Goal: Task Accomplishment & Management: Manage account settings

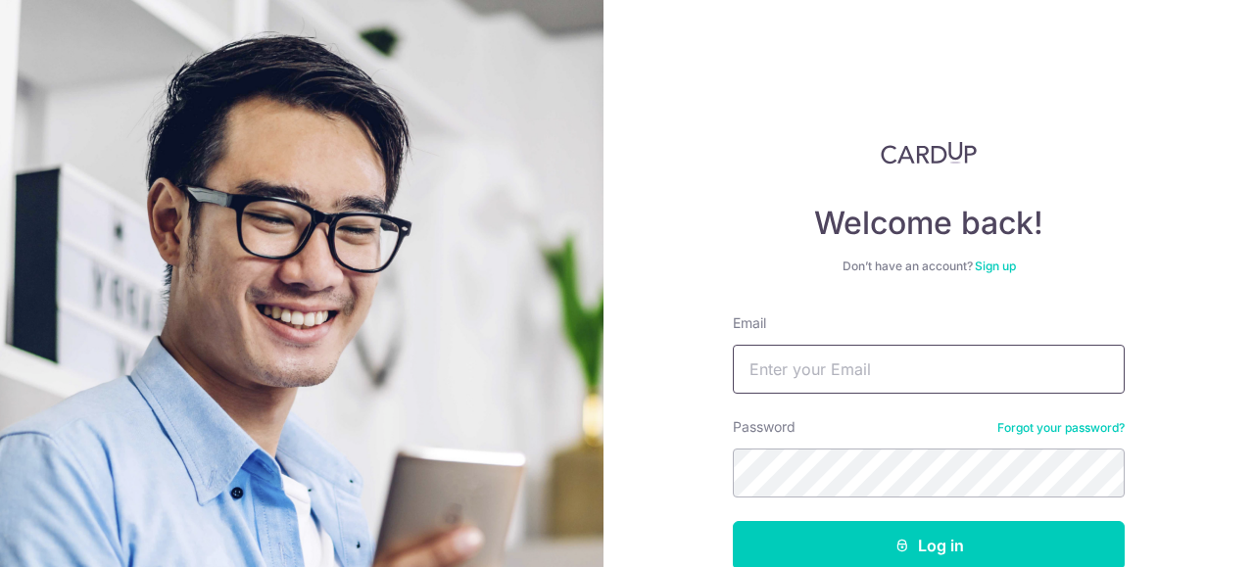
click at [878, 375] on input "Email" at bounding box center [929, 369] width 392 height 49
type input "alvinwong_94@hotmail.sg"
click at [733, 521] on button "Log in" at bounding box center [929, 545] width 392 height 49
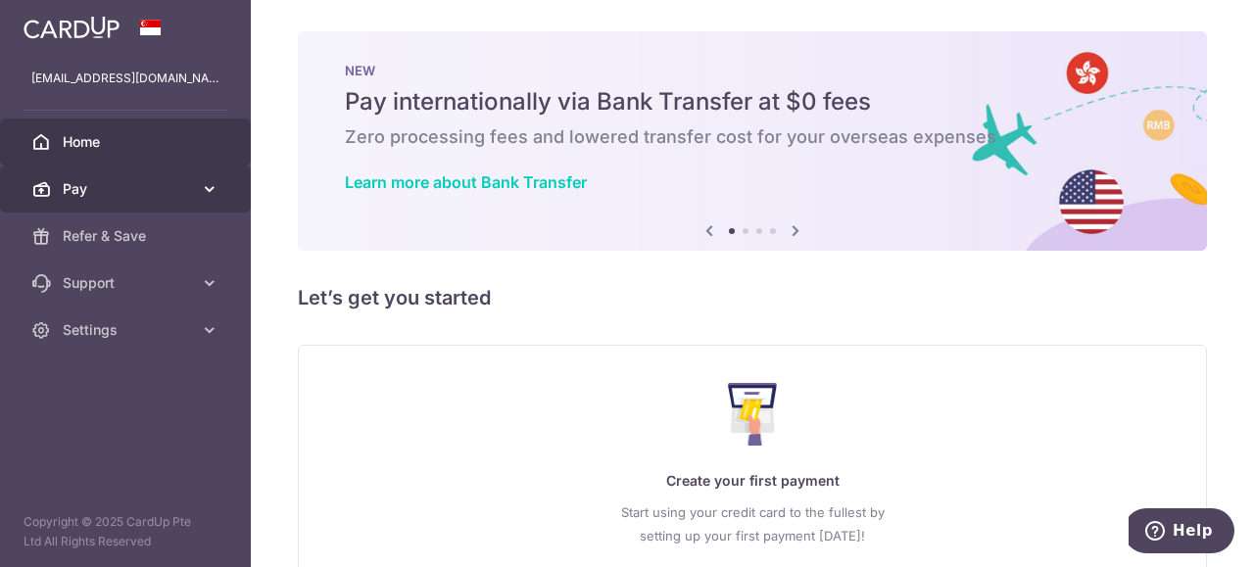
click at [175, 192] on span "Pay" at bounding box center [127, 189] width 129 height 20
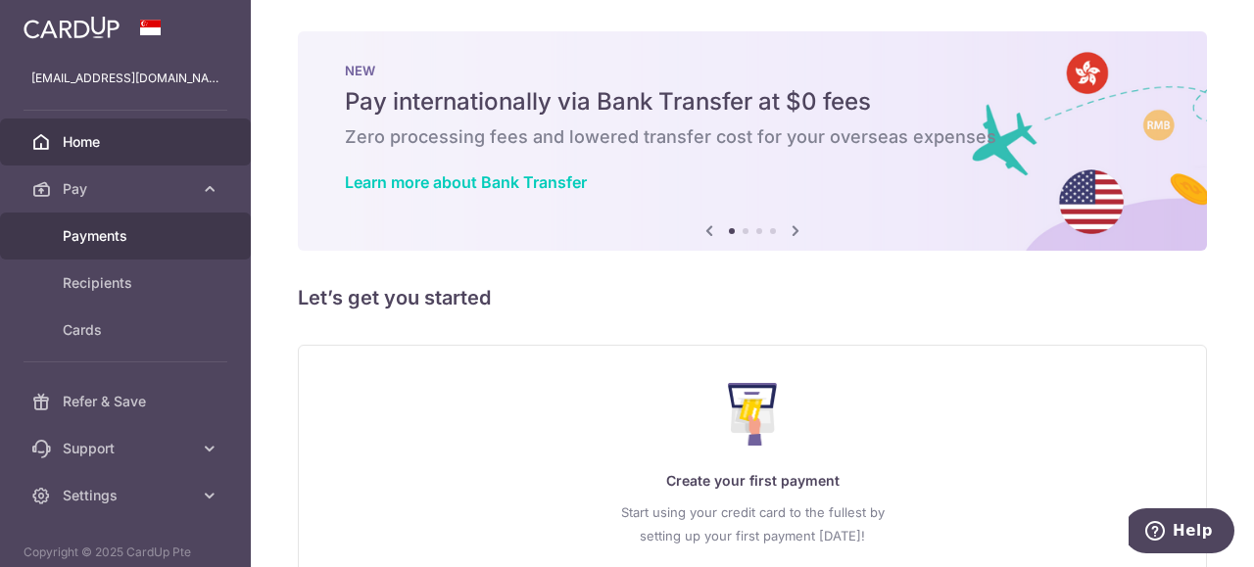
click at [149, 242] on span "Payments" at bounding box center [127, 236] width 129 height 20
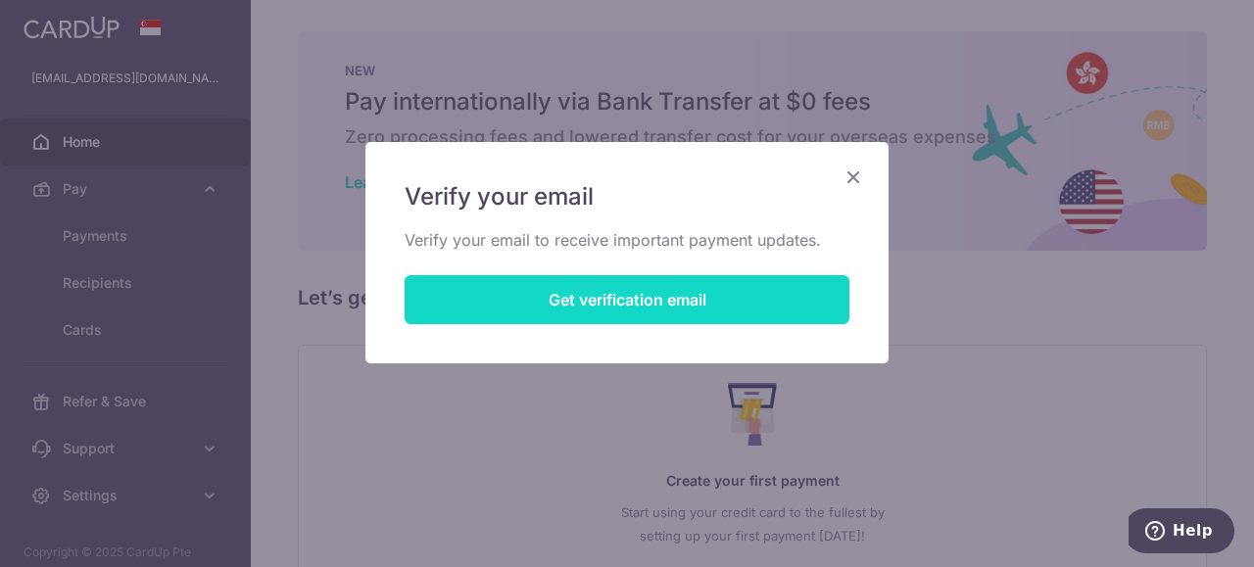
click at [524, 290] on button "Get verification email" at bounding box center [627, 299] width 445 height 49
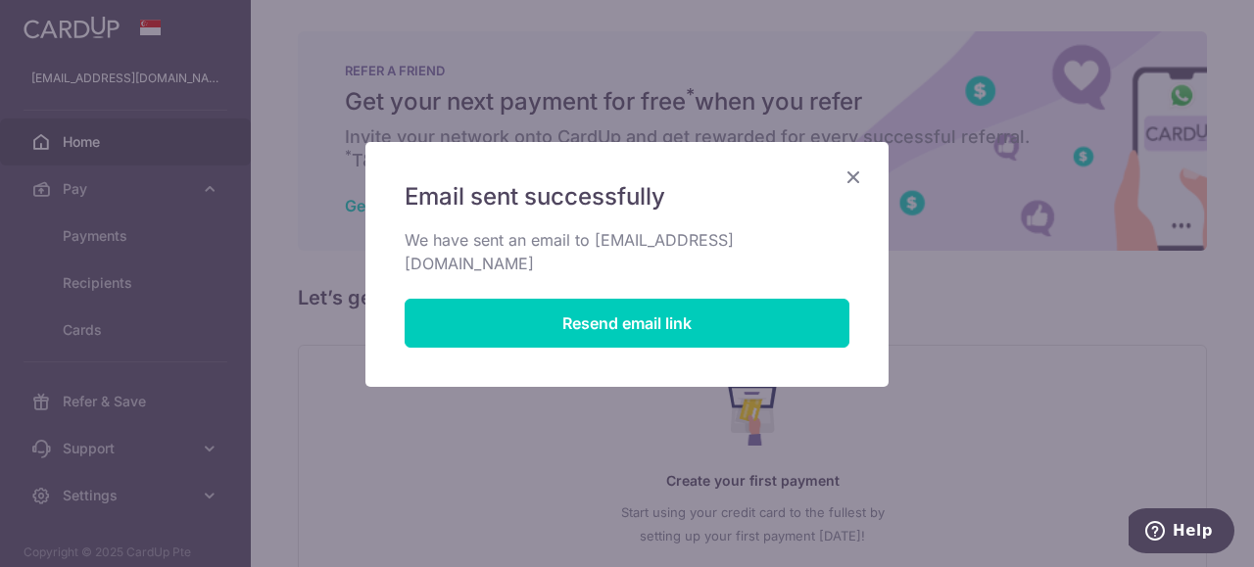
click at [856, 179] on icon "Close" at bounding box center [854, 177] width 24 height 24
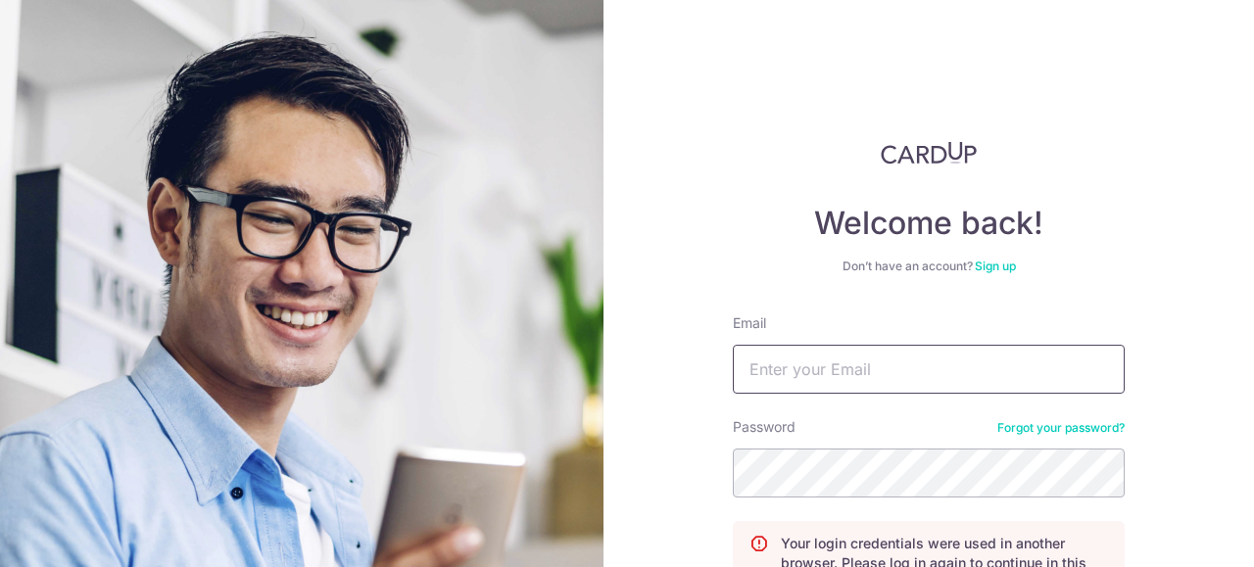
click at [754, 350] on input "Email" at bounding box center [929, 369] width 392 height 49
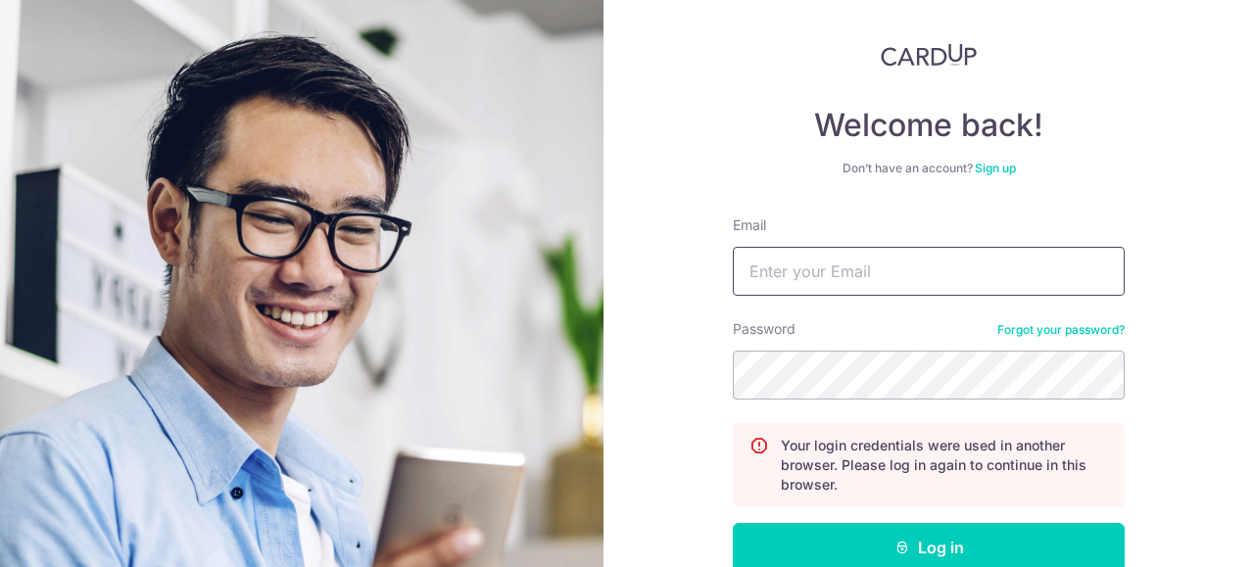
type input "[EMAIL_ADDRESS][DOMAIN_NAME]"
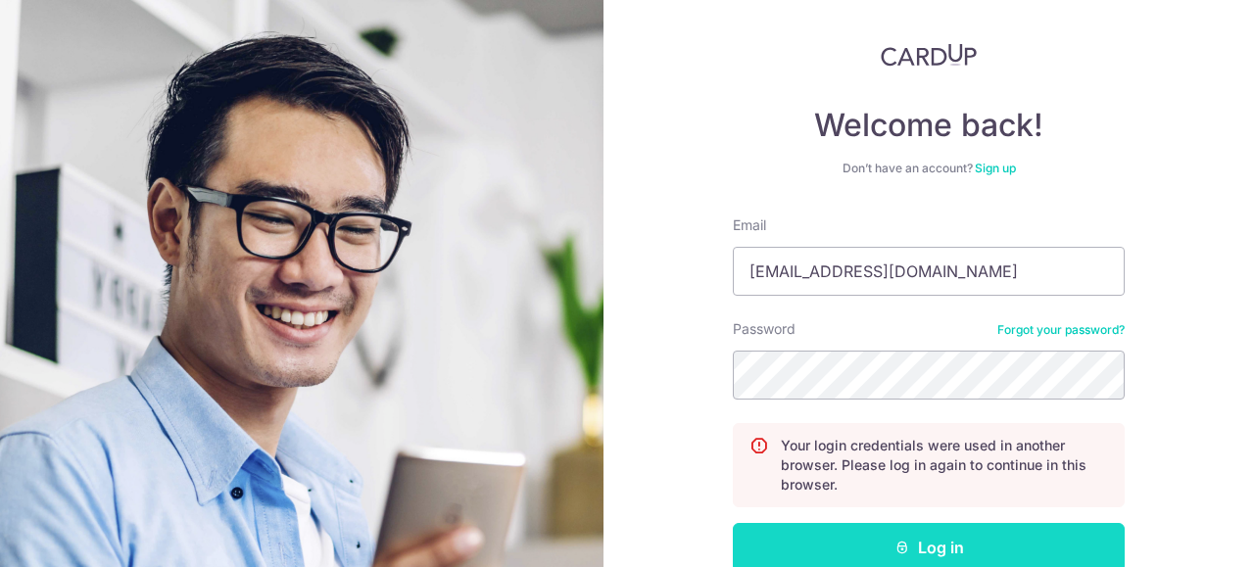
click at [866, 551] on button "Log in" at bounding box center [929, 547] width 392 height 49
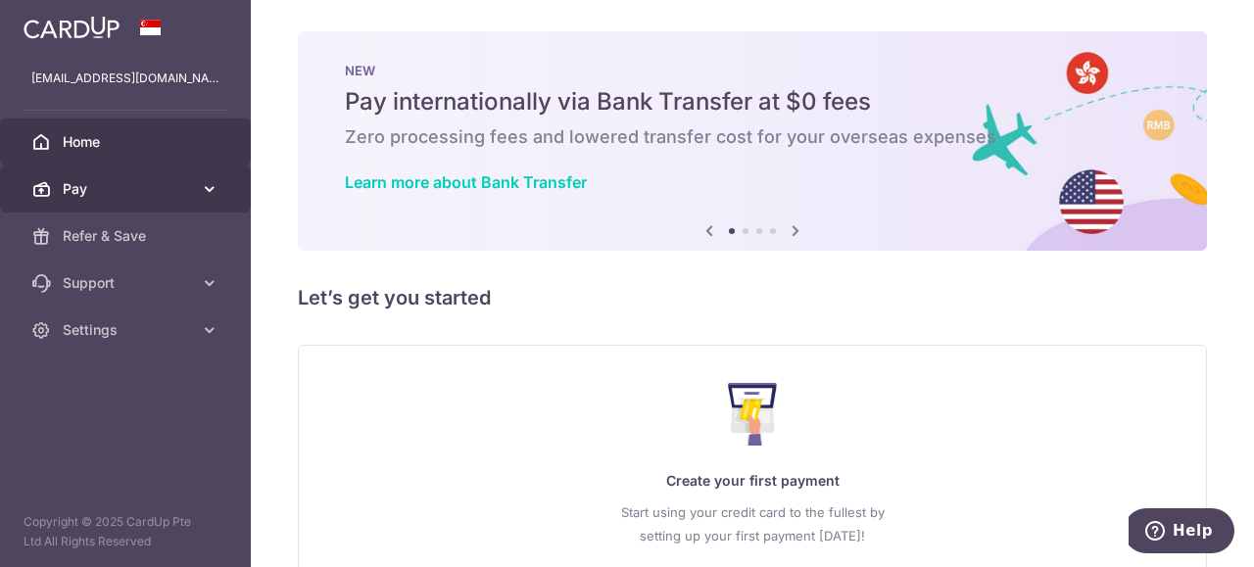
click at [98, 194] on span "Pay" at bounding box center [127, 189] width 129 height 20
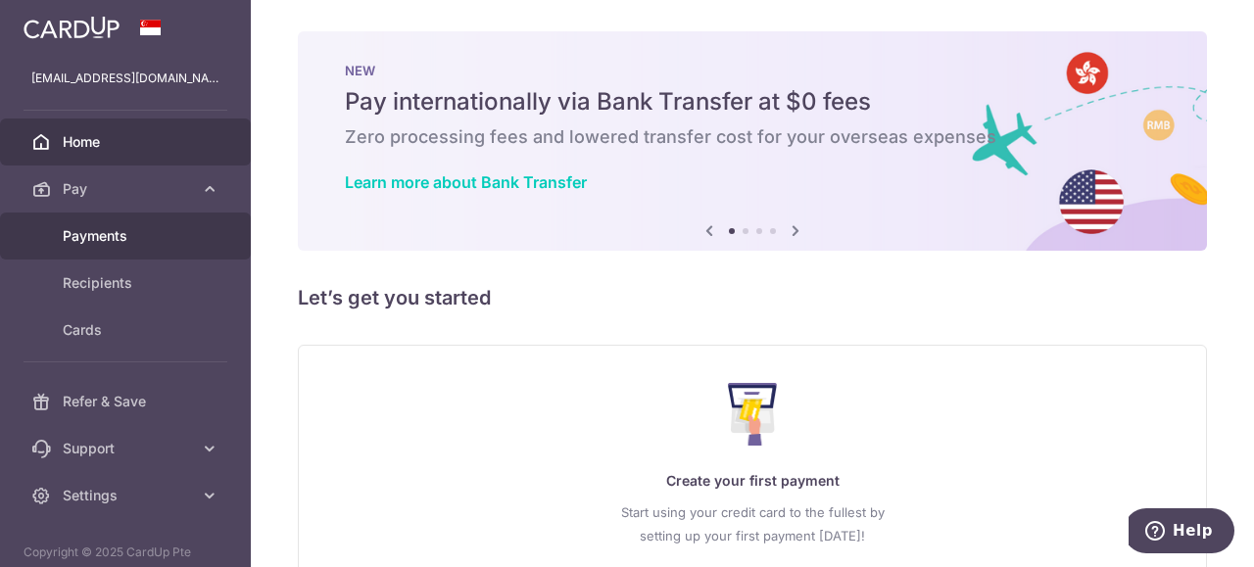
click at [119, 245] on span "Payments" at bounding box center [127, 236] width 129 height 20
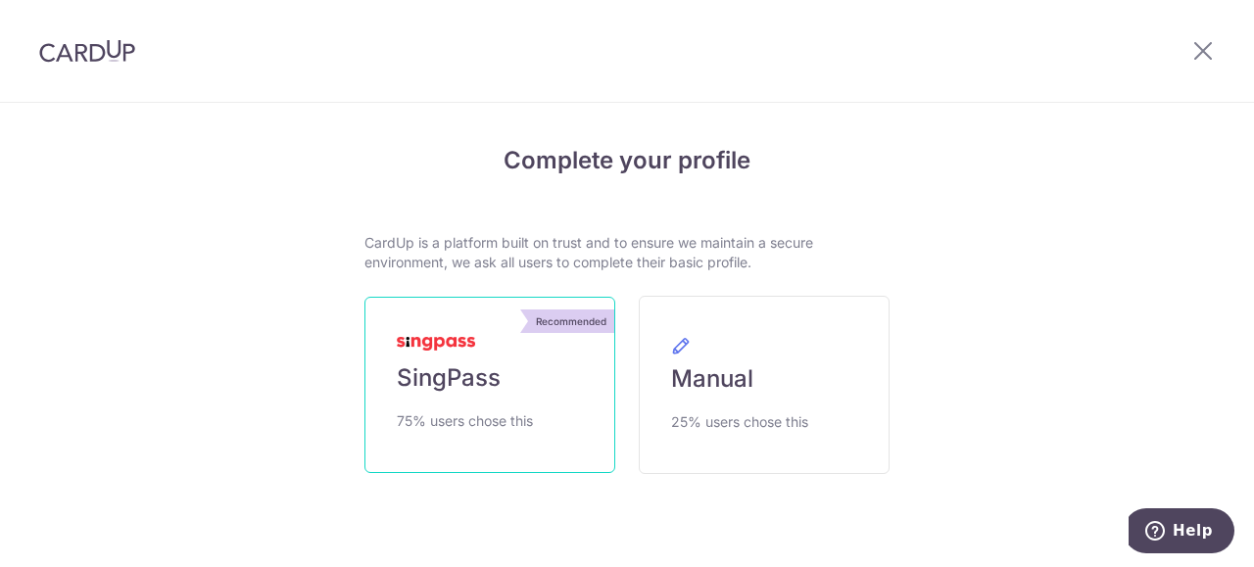
click at [500, 373] on link "Recommended SingPass 75% users chose this" at bounding box center [489, 385] width 251 height 176
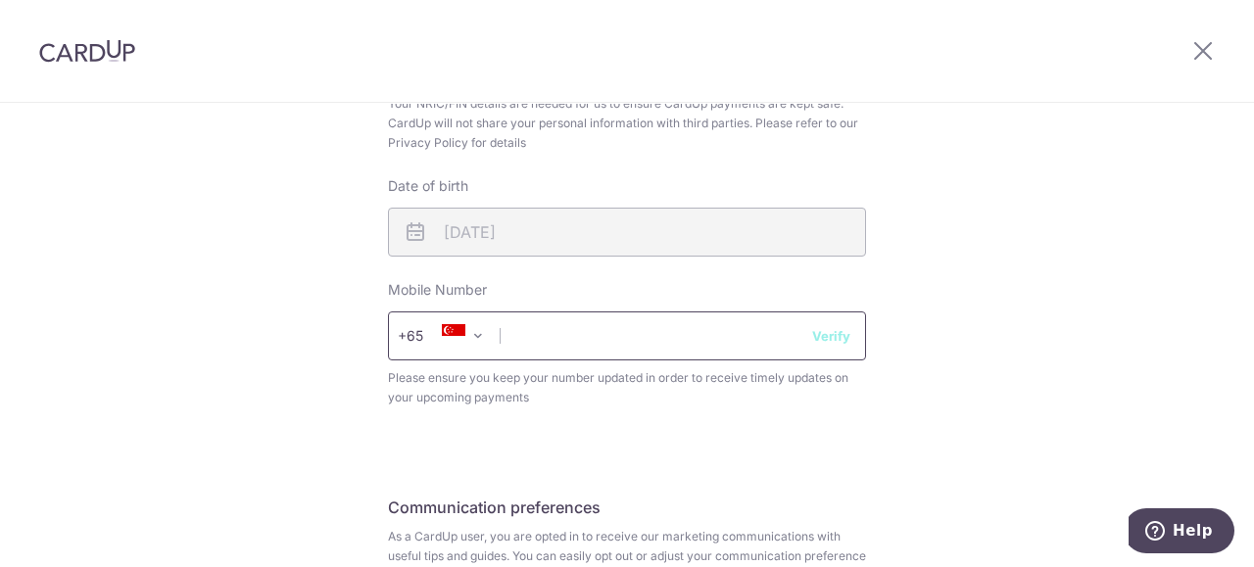
scroll to position [784, 0]
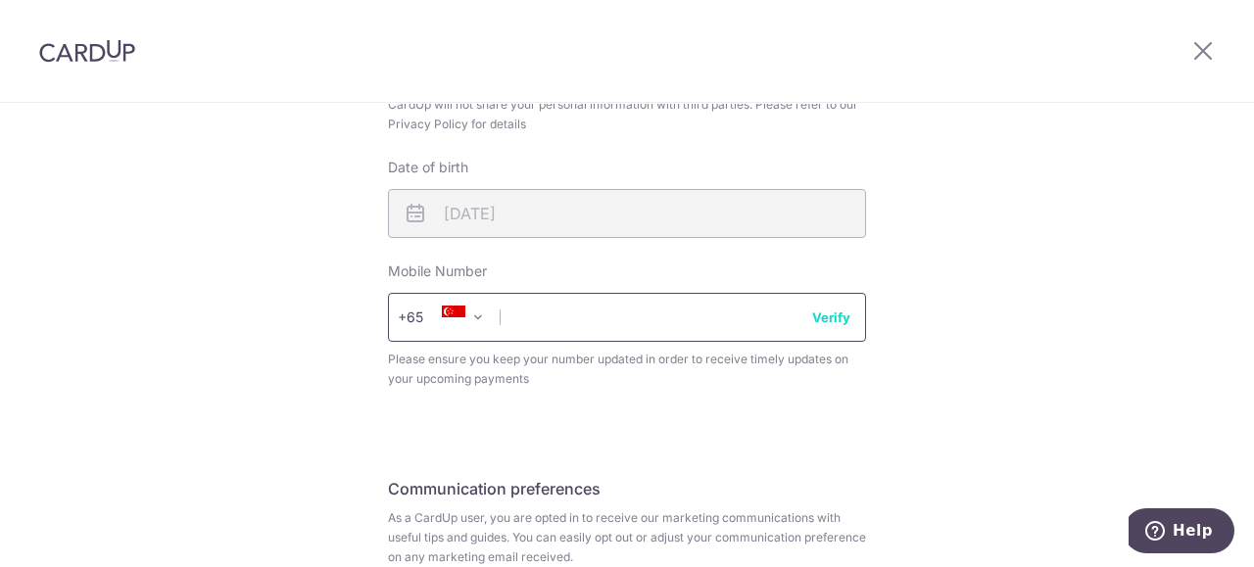
click at [580, 319] on input "text" at bounding box center [627, 317] width 478 height 49
type input "97895515"
click at [821, 315] on button "Verify" at bounding box center [831, 318] width 38 height 20
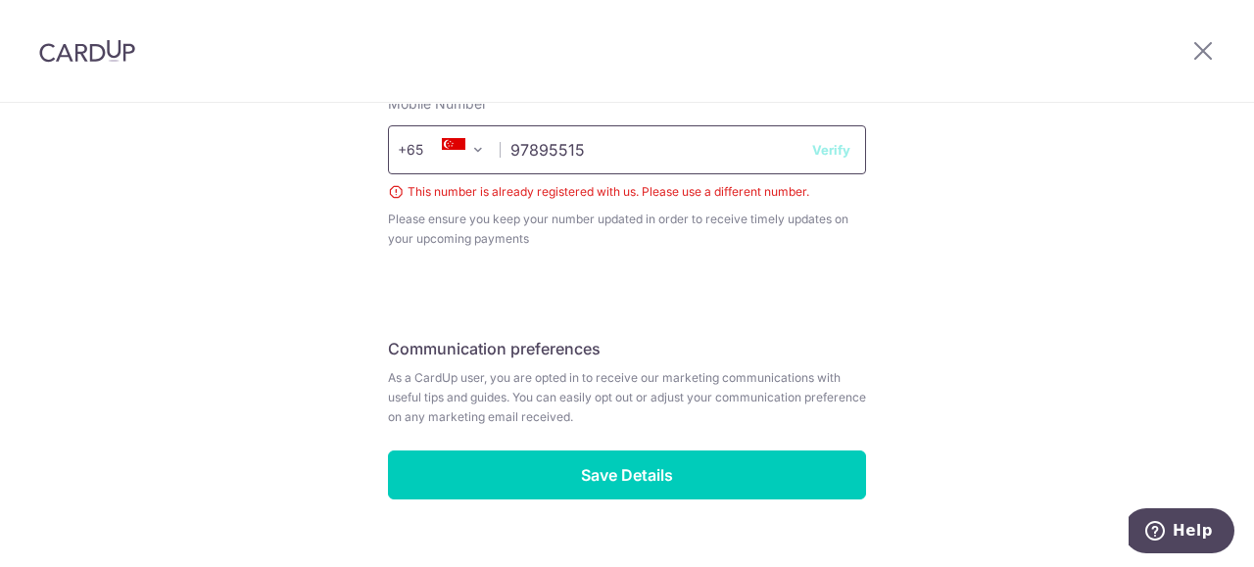
scroll to position [980, 0]
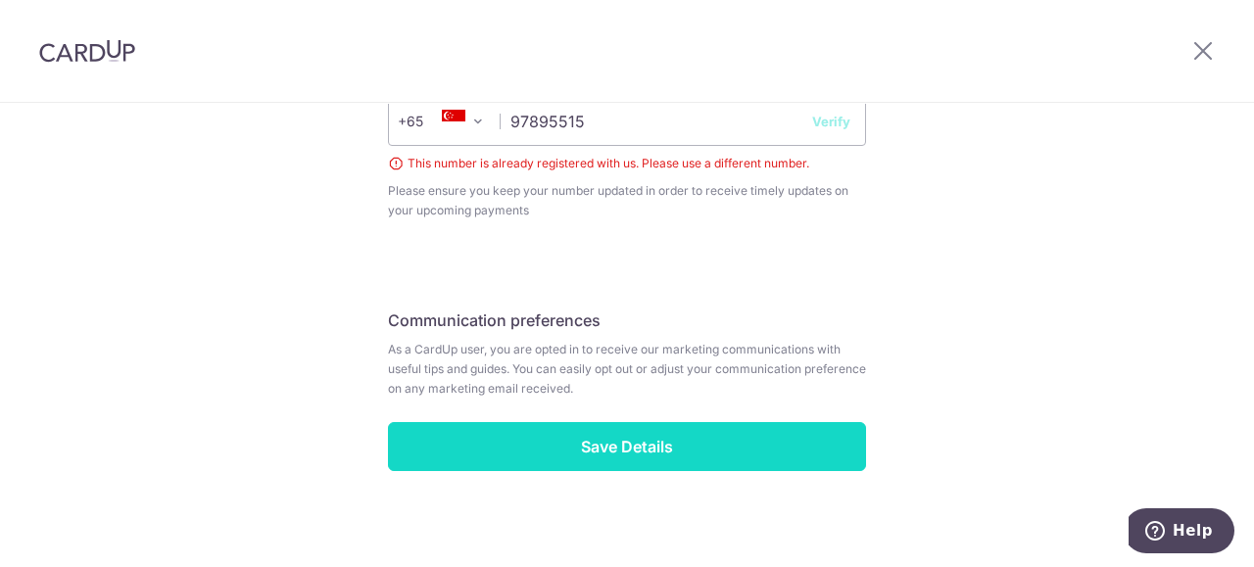
click at [628, 442] on input "Save Details" at bounding box center [627, 446] width 478 height 49
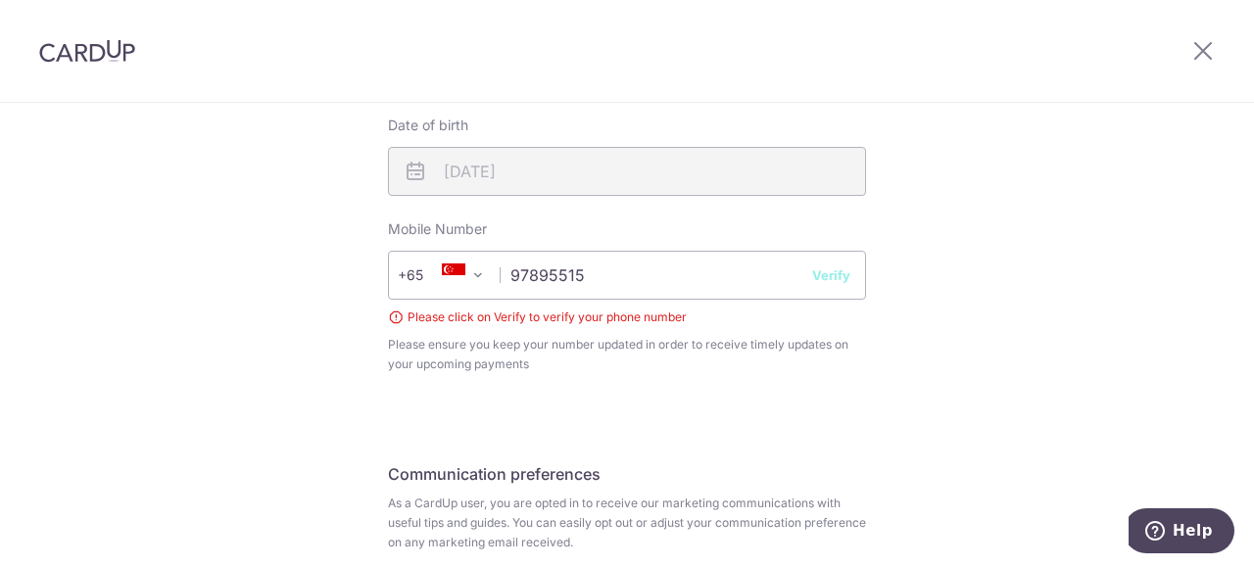
scroll to position [755, 0]
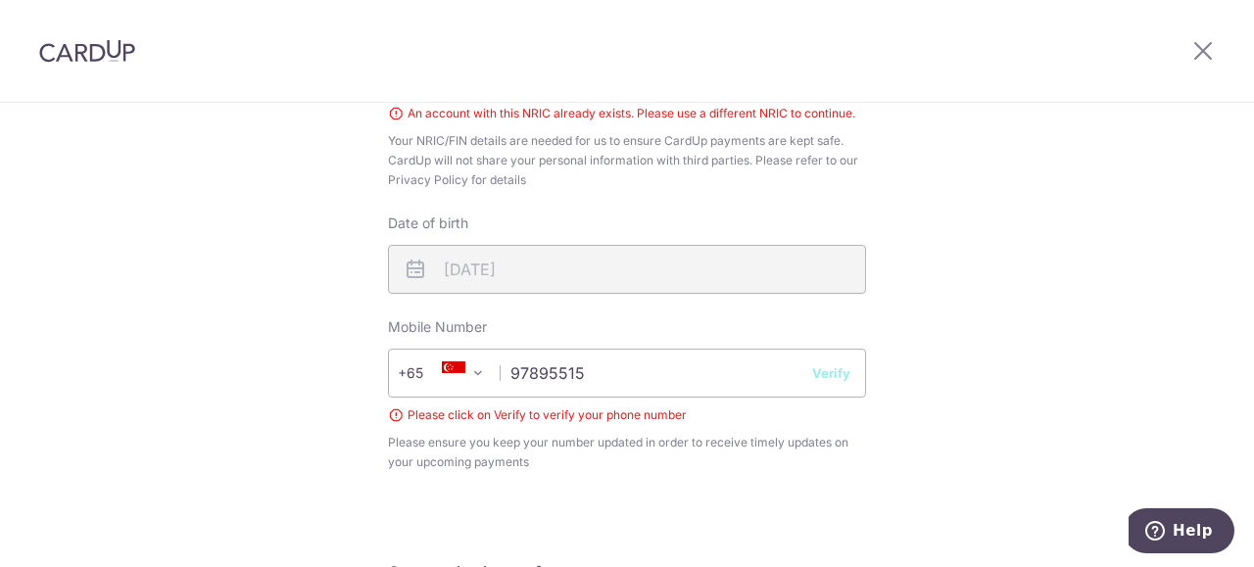
click at [817, 377] on button "Verify" at bounding box center [831, 373] width 38 height 20
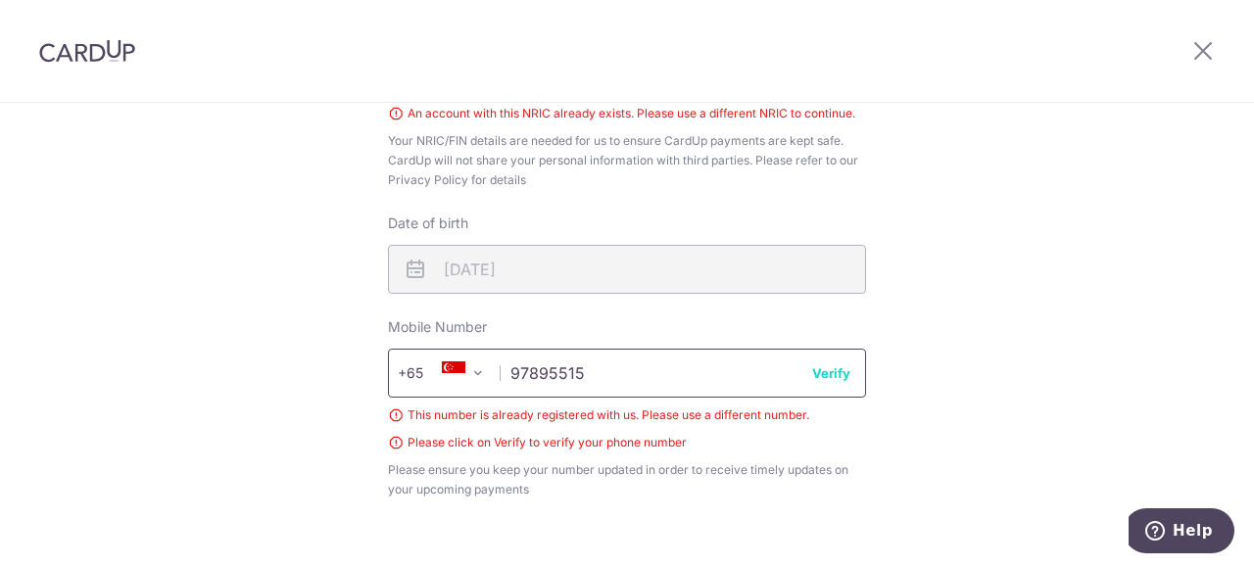
click at [605, 384] on input "97895515" at bounding box center [627, 373] width 478 height 49
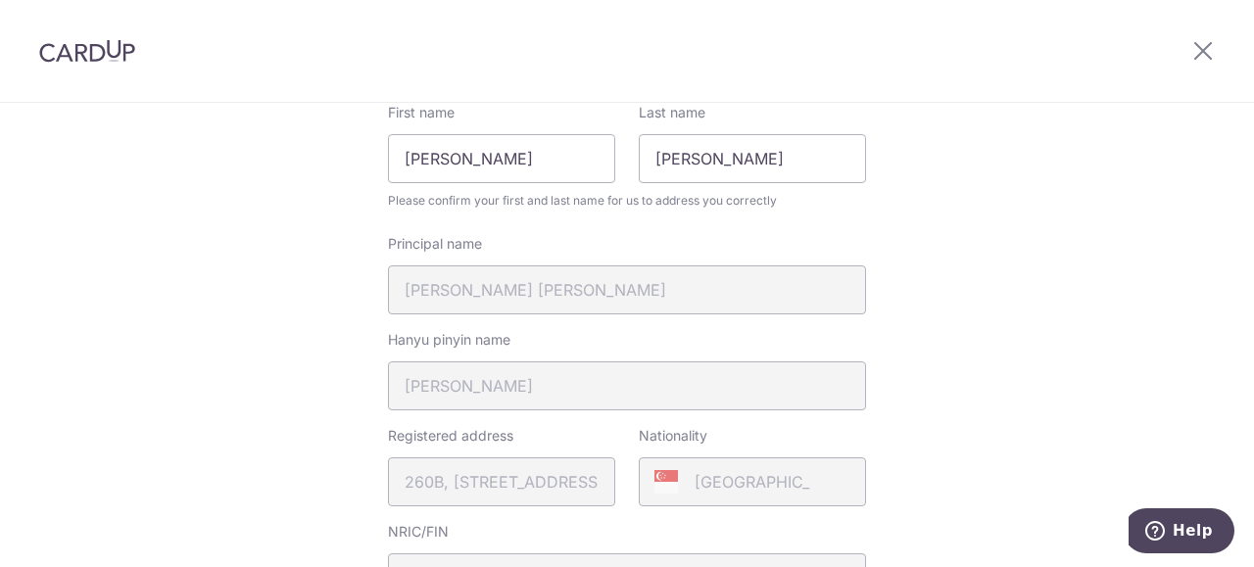
scroll to position [0, 0]
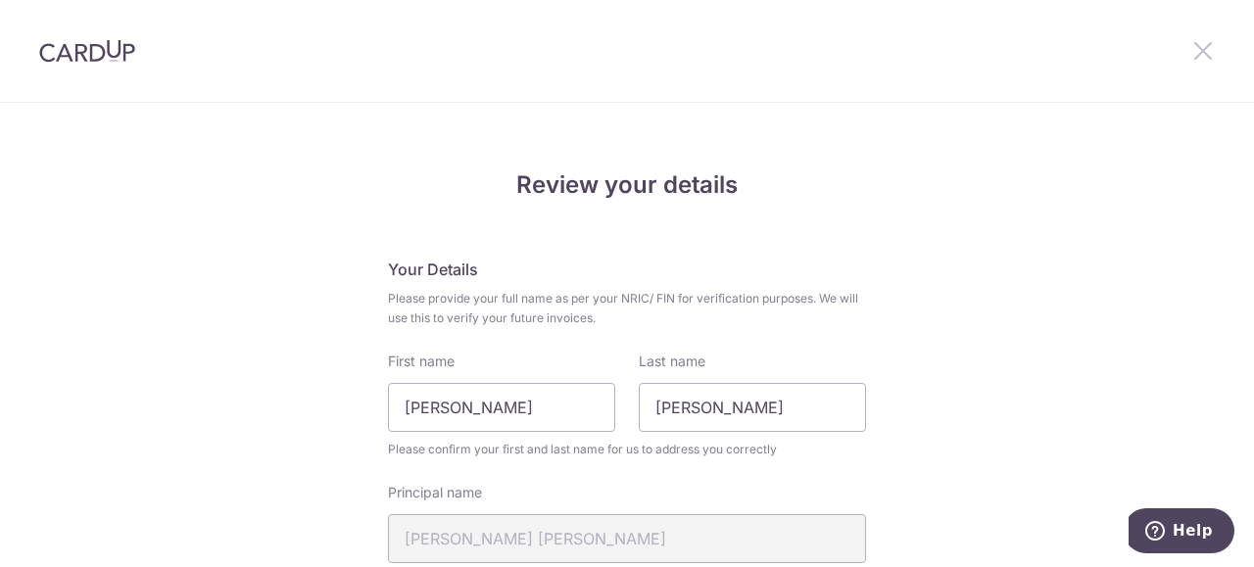
click at [1211, 44] on icon at bounding box center [1203, 50] width 24 height 24
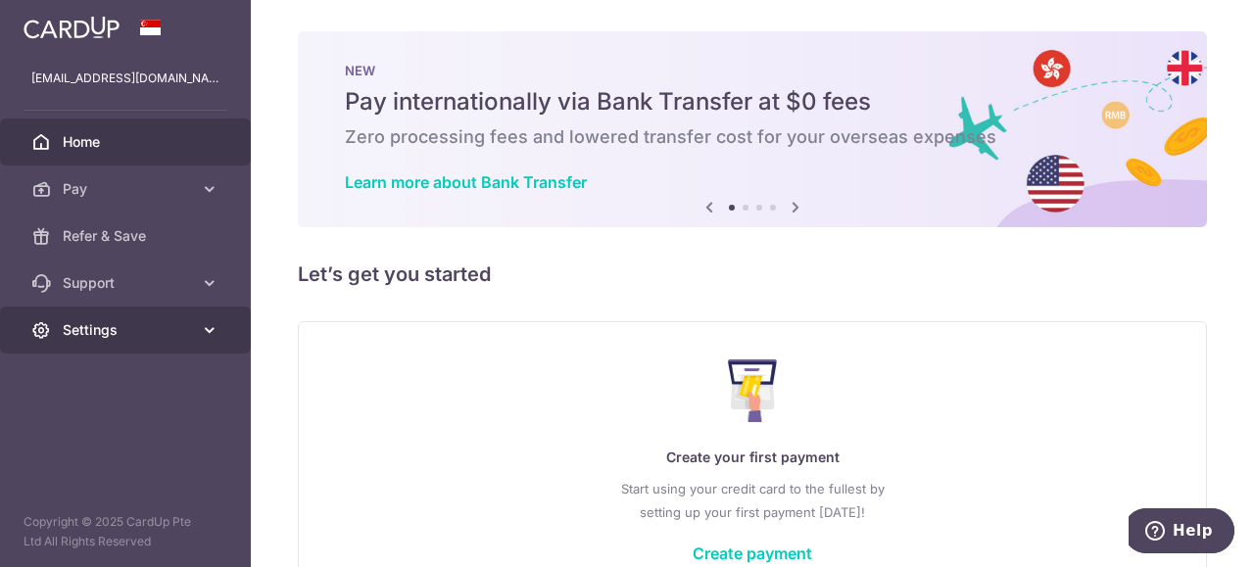
click at [149, 330] on span "Settings" at bounding box center [127, 330] width 129 height 20
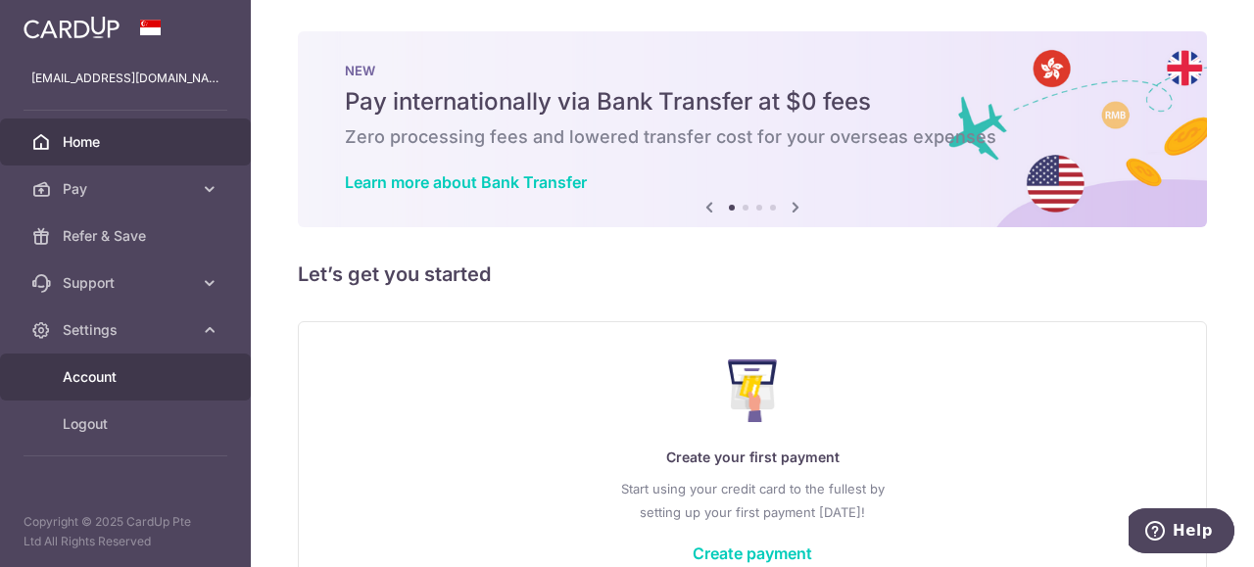
click at [141, 374] on span "Account" at bounding box center [127, 377] width 129 height 20
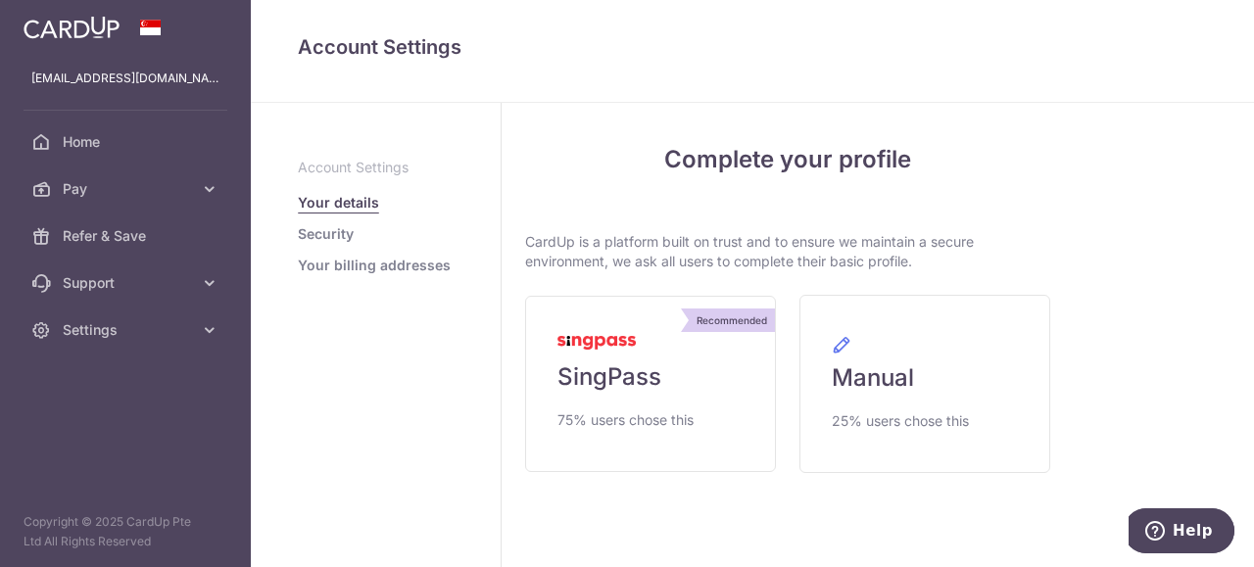
click at [100, 199] on link "Pay" at bounding box center [125, 189] width 251 height 47
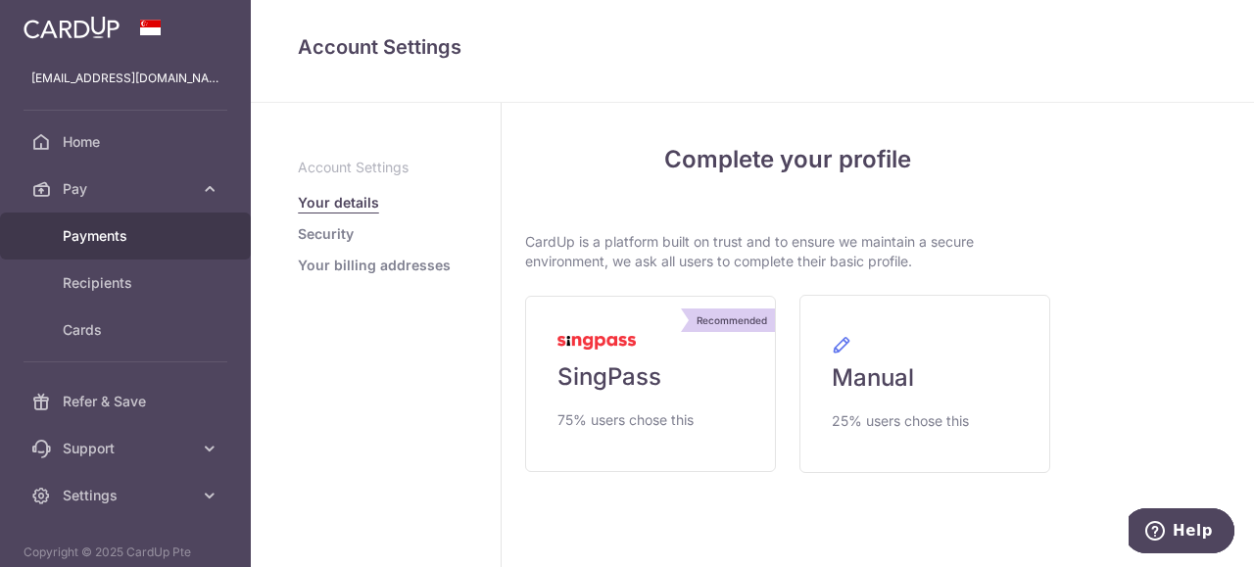
click at [110, 247] on link "Payments" at bounding box center [125, 236] width 251 height 47
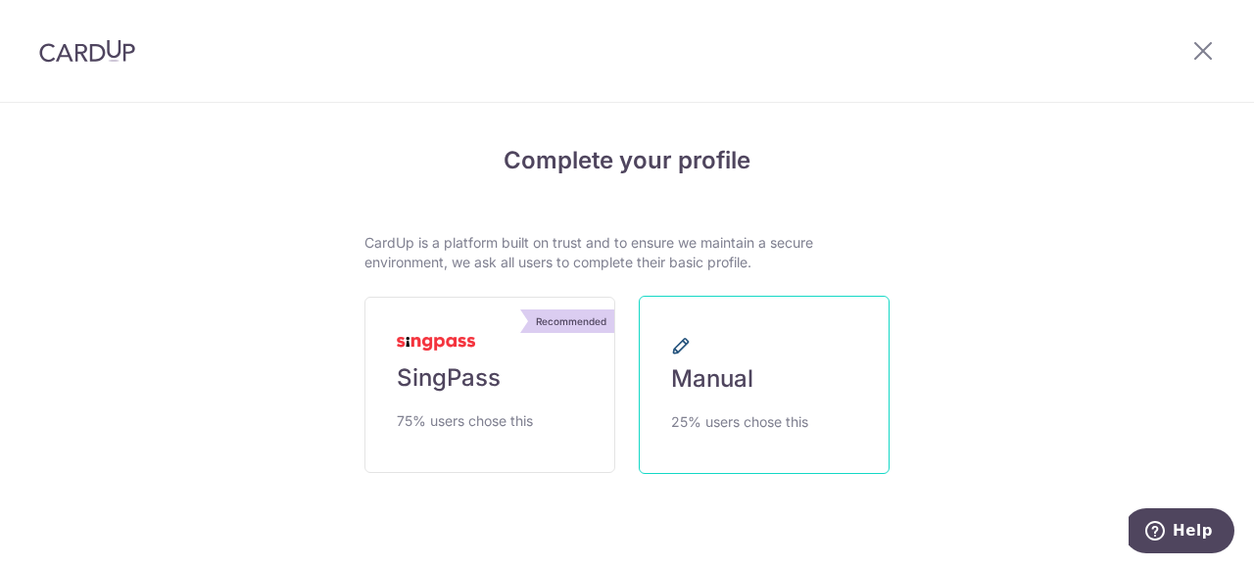
click at [769, 354] on link "Manual 25% users chose this" at bounding box center [764, 385] width 251 height 178
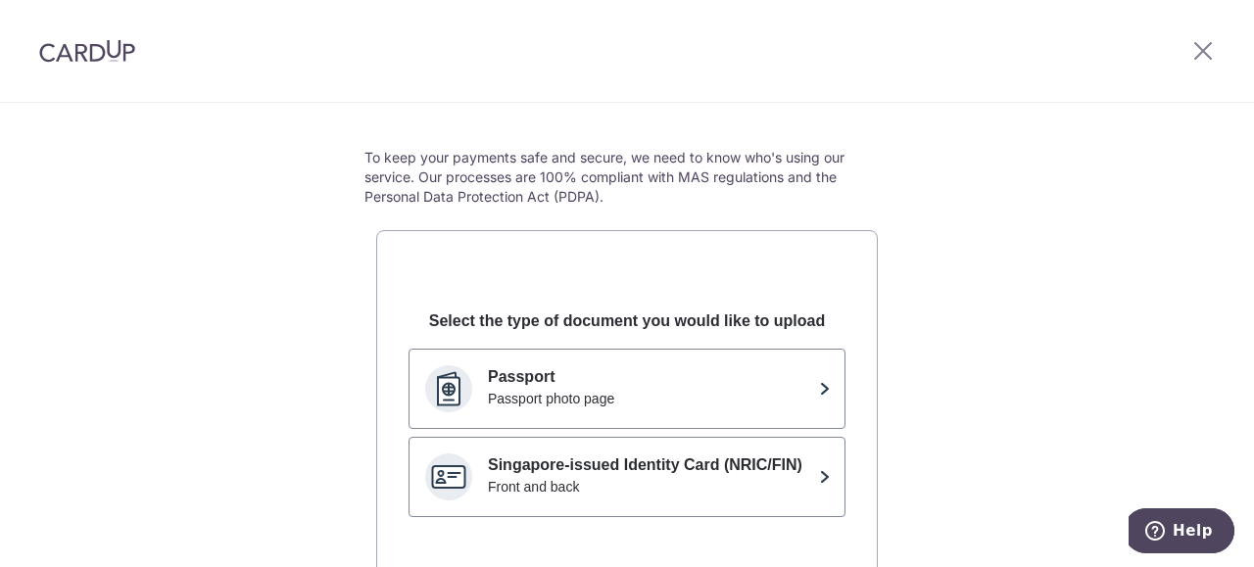
scroll to position [196, 0]
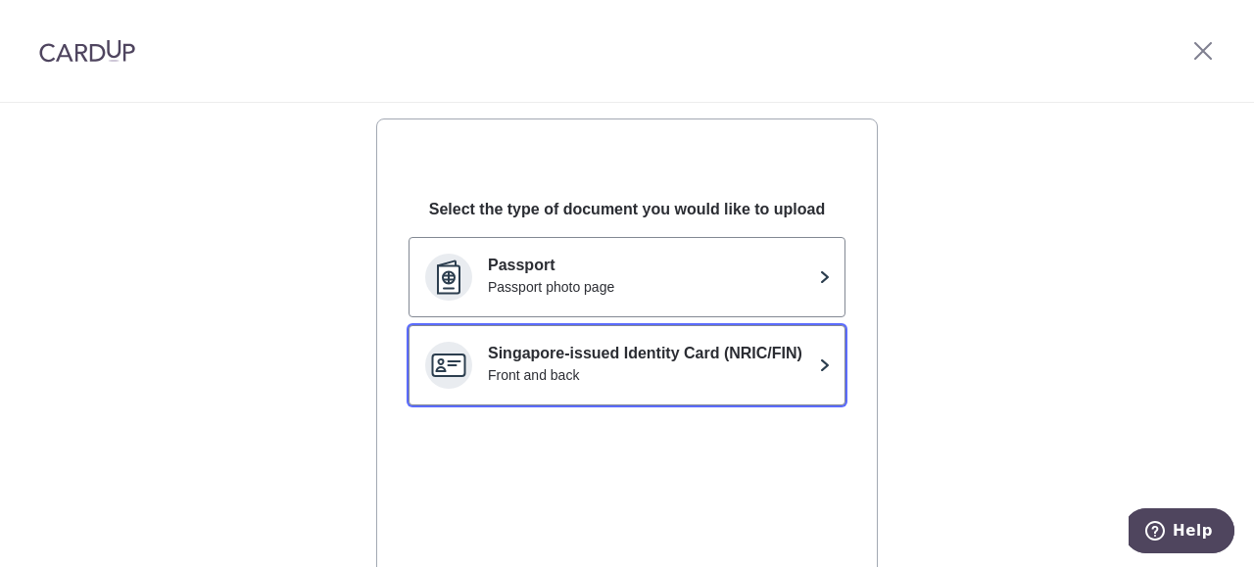
click at [737, 353] on p "Singapore-issued Identity Card (NRIC/FIN)" at bounding box center [649, 354] width 323 height 24
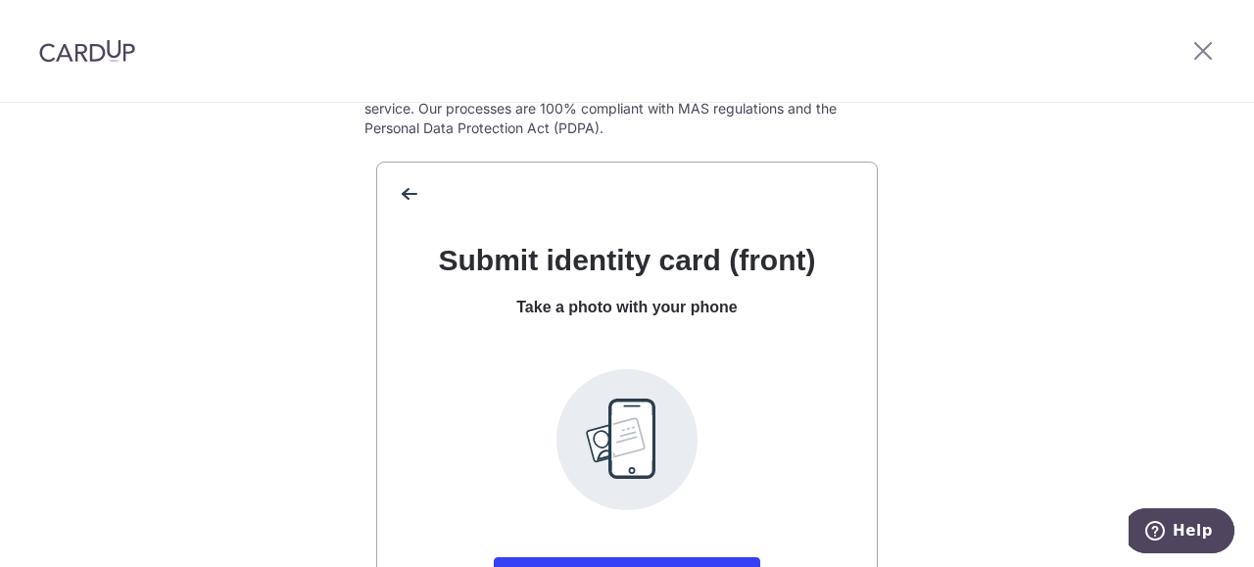
scroll to position [0, 0]
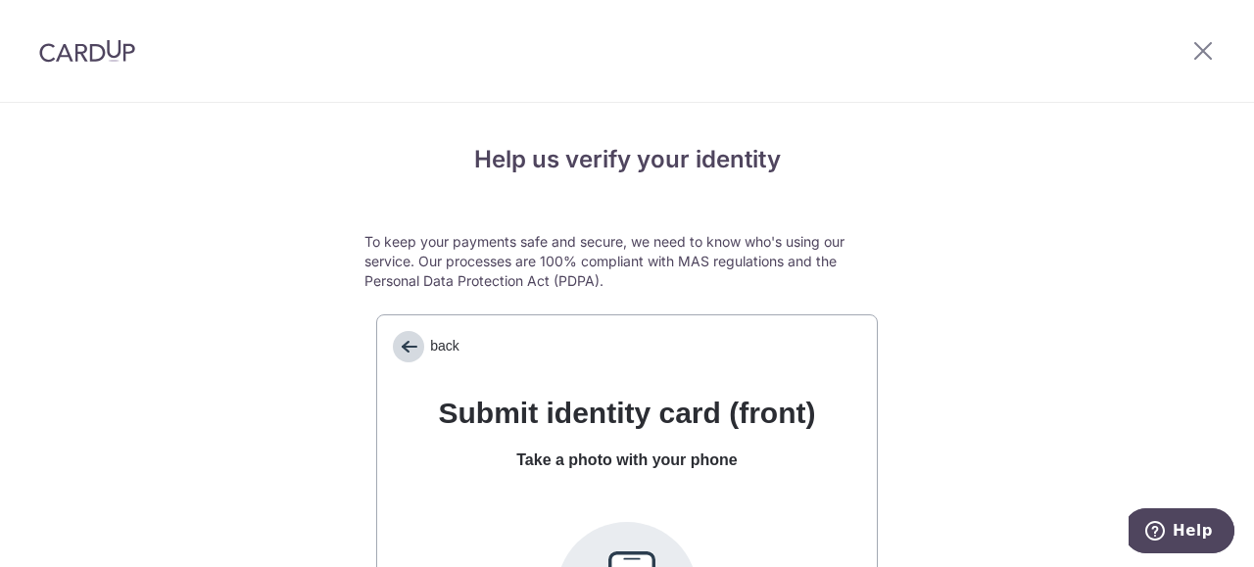
click at [400, 340] on span "back" at bounding box center [408, 346] width 31 height 31
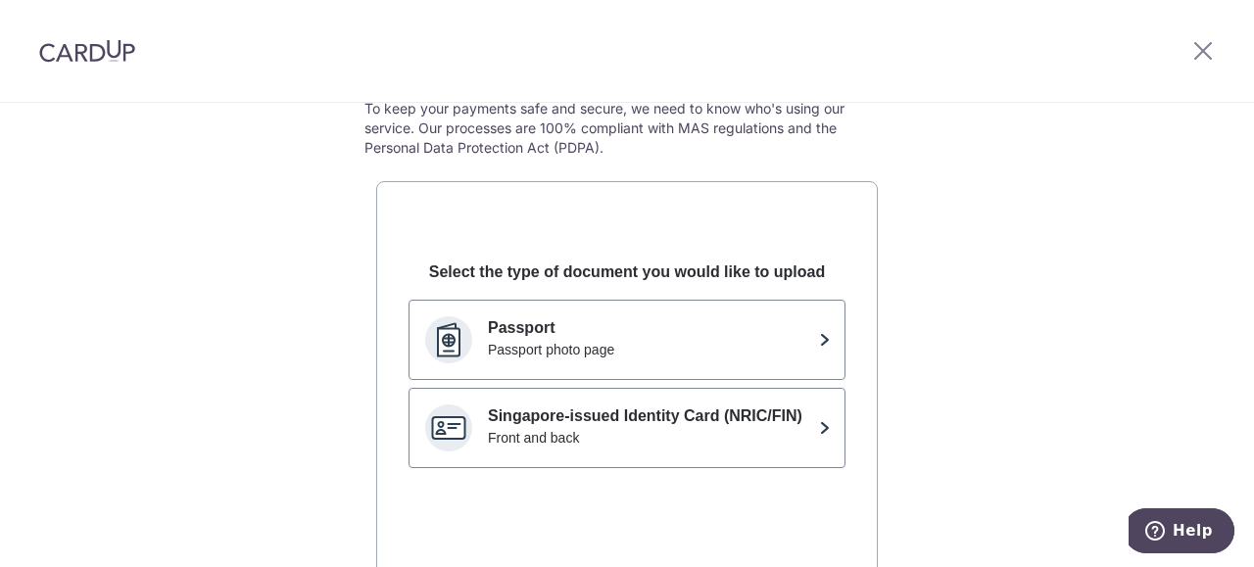
scroll to position [35, 0]
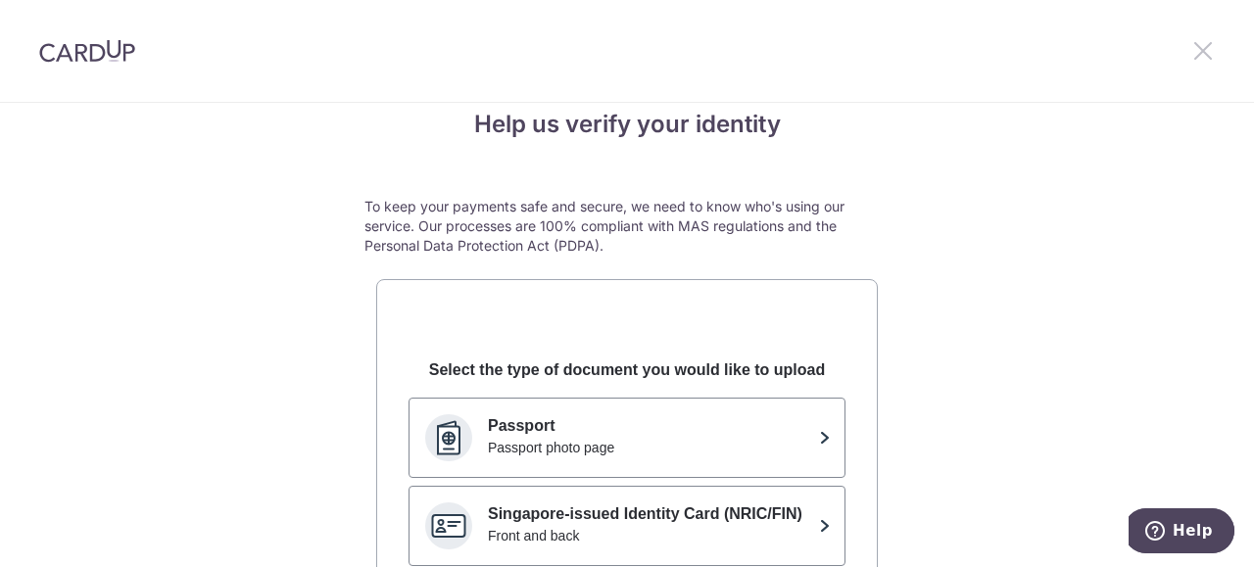
click at [1213, 44] on icon at bounding box center [1203, 50] width 24 height 24
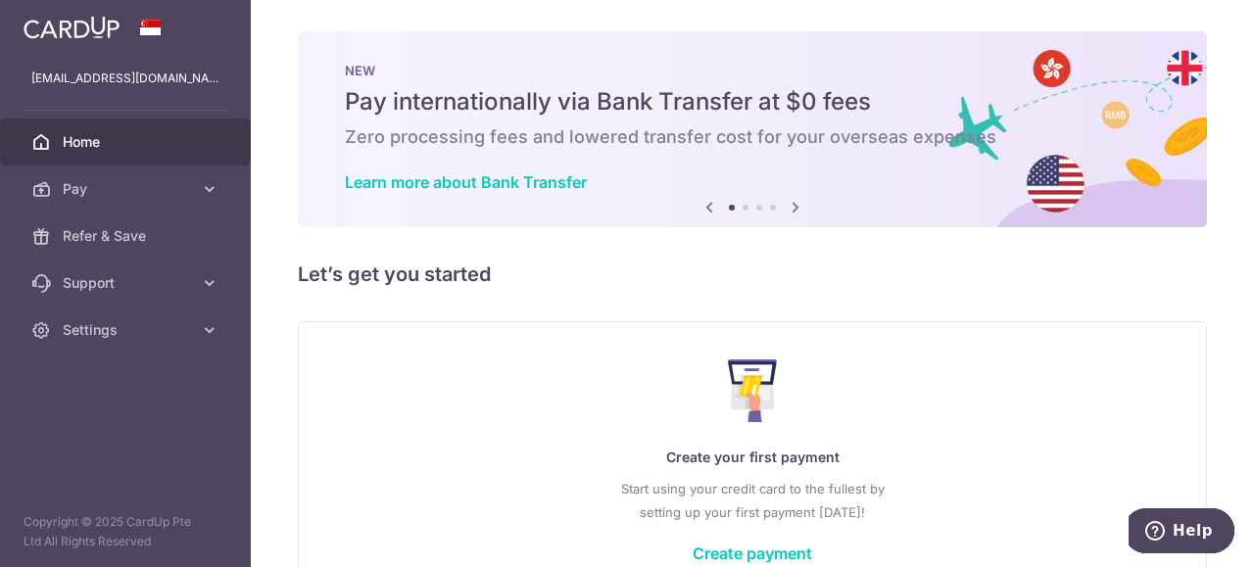
scroll to position [98, 0]
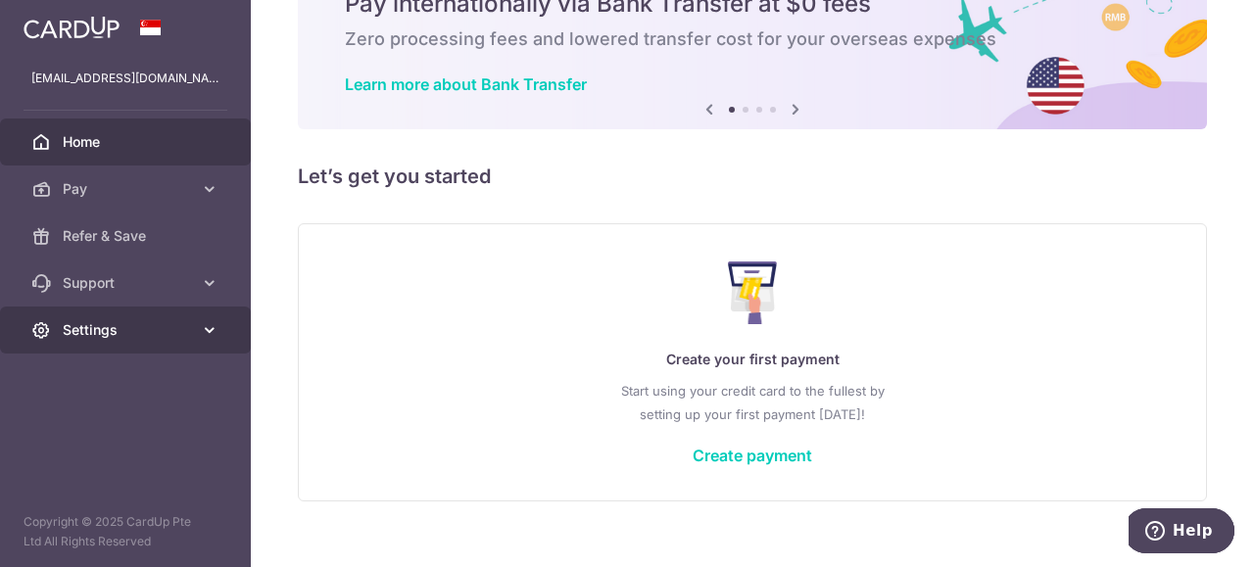
click at [186, 322] on span "Settings" at bounding box center [127, 330] width 129 height 20
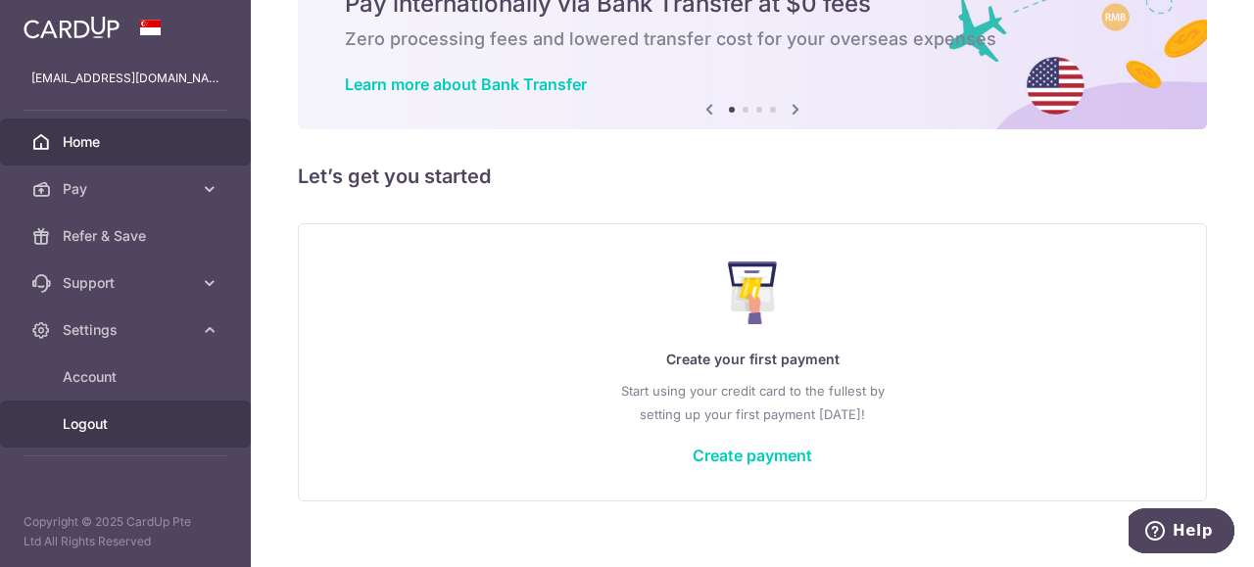
click at [112, 410] on link "Logout" at bounding box center [125, 424] width 251 height 47
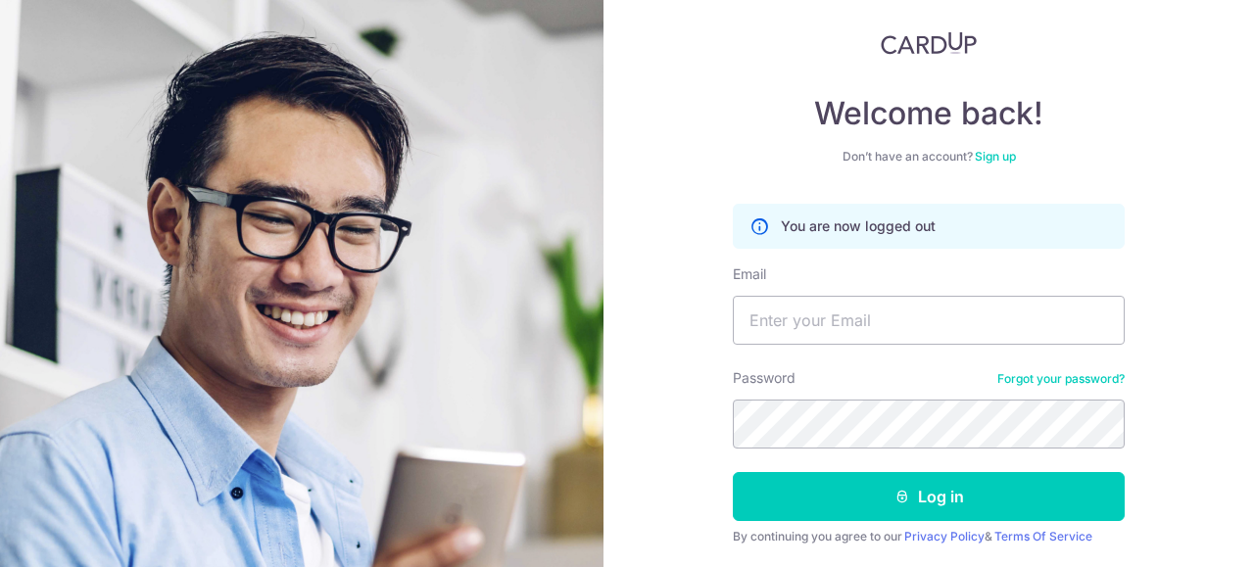
scroll to position [171, 0]
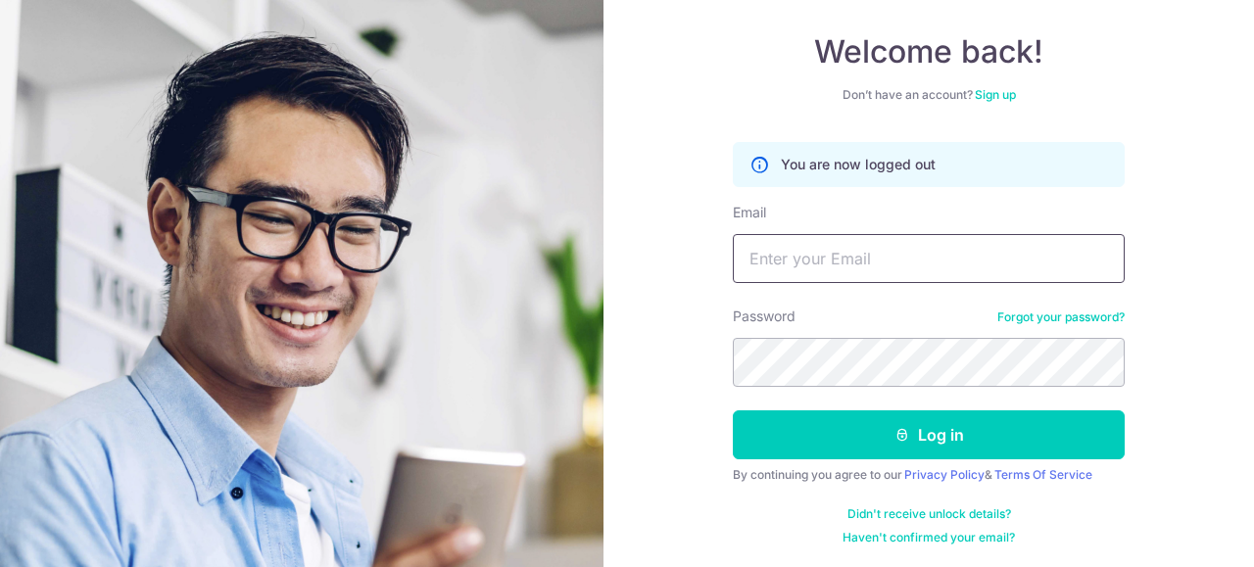
click at [864, 255] on input "Email" at bounding box center [929, 258] width 392 height 49
type input "a"
type input "alvinwong6994@gmail.com"
click at [733, 411] on button "Log in" at bounding box center [929, 435] width 392 height 49
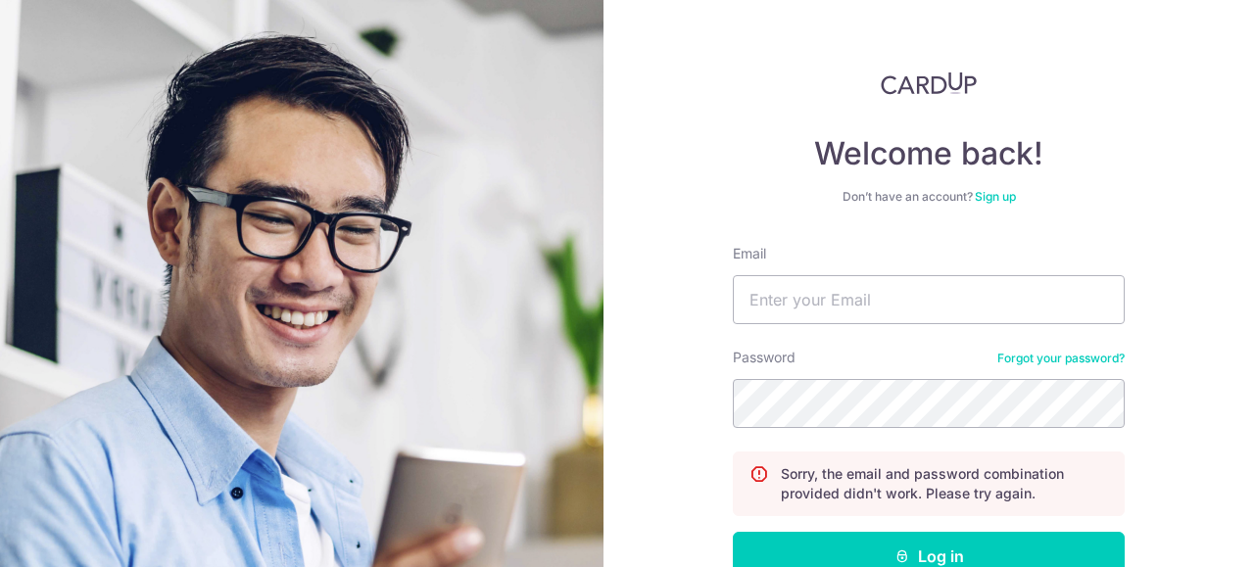
scroll to position [98, 0]
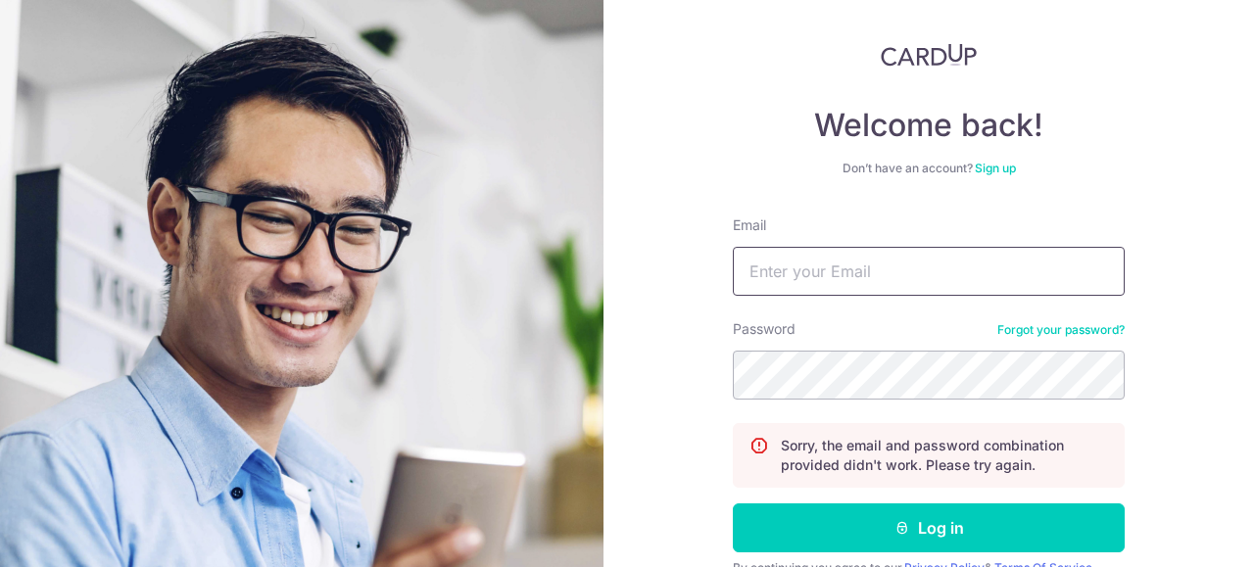
click at [898, 292] on input "Email" at bounding box center [929, 271] width 392 height 49
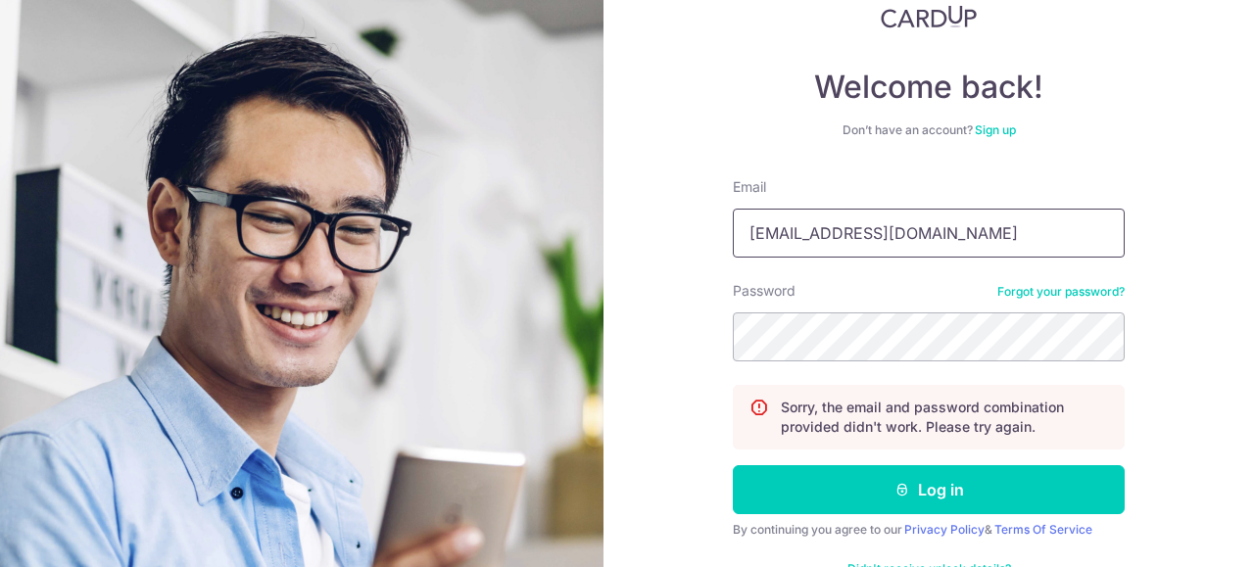
scroll to position [191, 0]
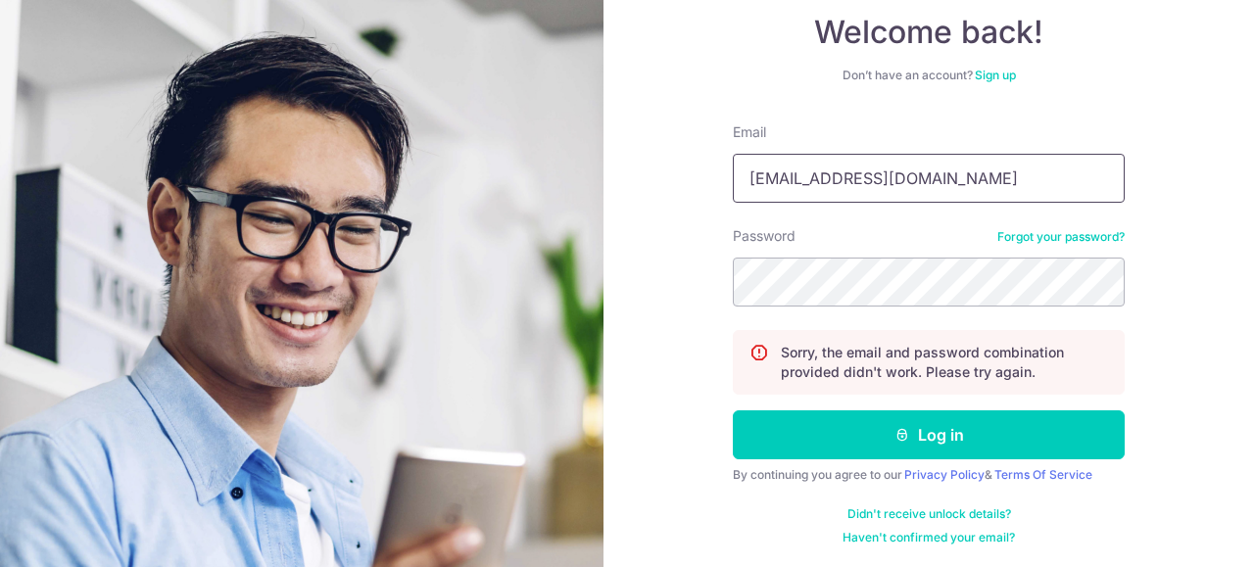
type input "[EMAIL_ADDRESS][DOMAIN_NAME]"
click at [1040, 244] on link "Forgot your password?" at bounding box center [1060, 237] width 127 height 16
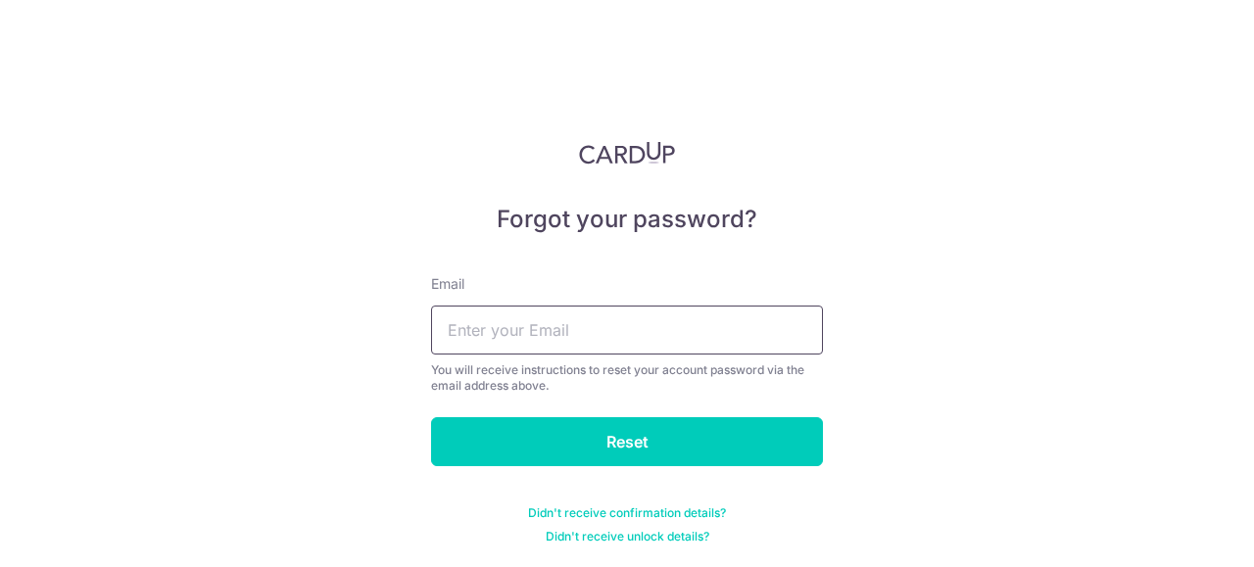
click at [653, 335] on input "text" at bounding box center [627, 330] width 392 height 49
type input "[EMAIL_ADDRESS][DOMAIN_NAME]"
click at [431, 417] on input "Reset" at bounding box center [627, 441] width 392 height 49
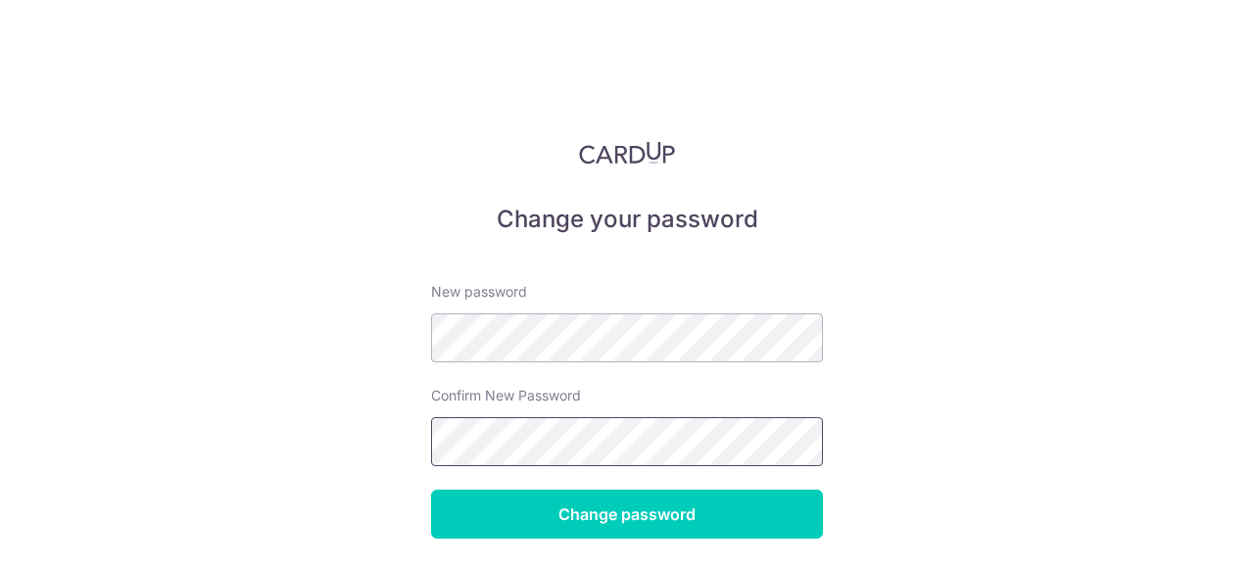
click at [431, 490] on input "Change password" at bounding box center [627, 514] width 392 height 49
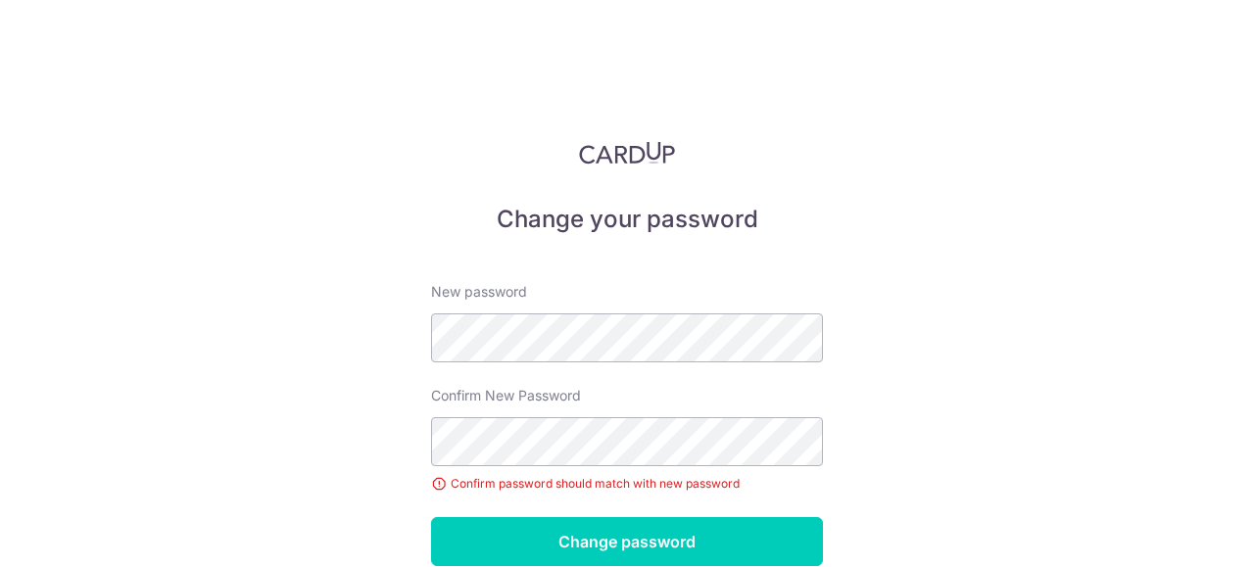
scroll to position [100, 0]
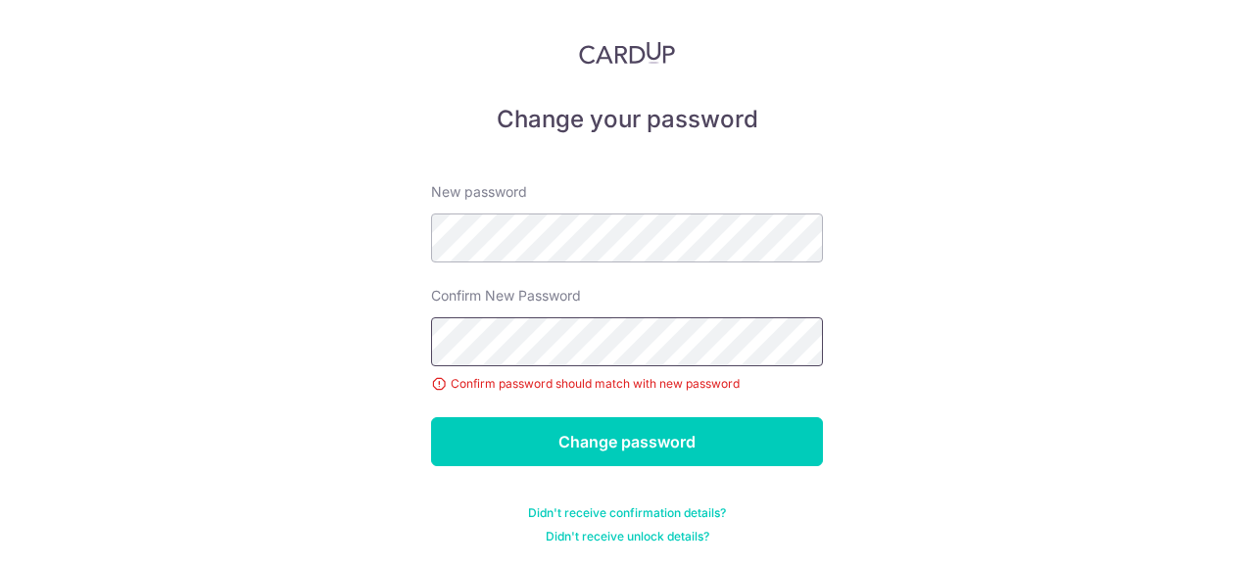
click at [431, 417] on input "Change password" at bounding box center [627, 441] width 392 height 49
